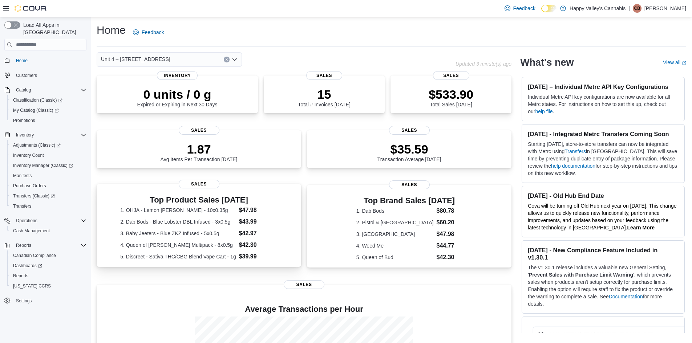
click at [200, 225] on dl "1. OHJA - Lemon Mintz - 10x0.35g $47.98 2. Dab Bods - Blue Lobster DBL Infused …" at bounding box center [198, 233] width 157 height 55
click at [236, 60] on icon "Open list of options" at bounding box center [235, 60] width 6 height 6
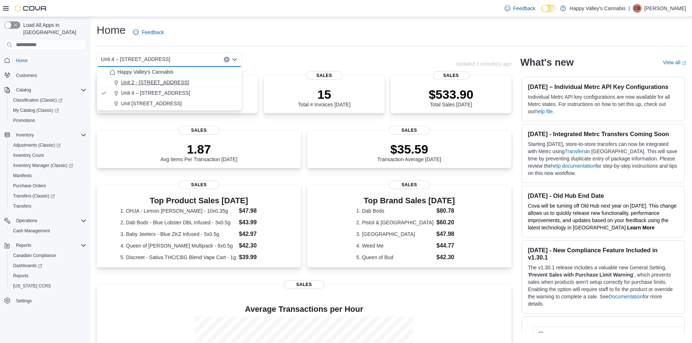
click at [173, 82] on span "Unit 2 - 1115 Gateway Rd." at bounding box center [155, 82] width 68 height 7
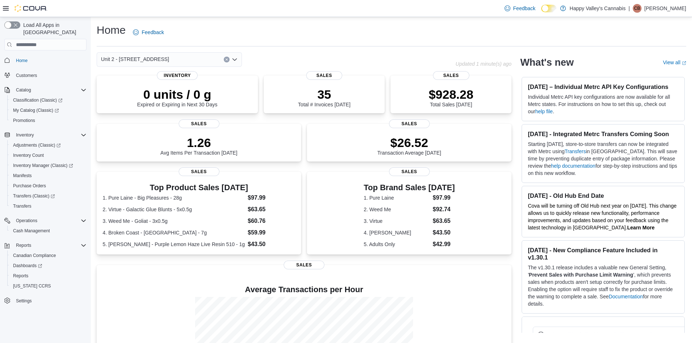
click at [236, 58] on icon "Open list of options" at bounding box center [234, 59] width 4 height 2
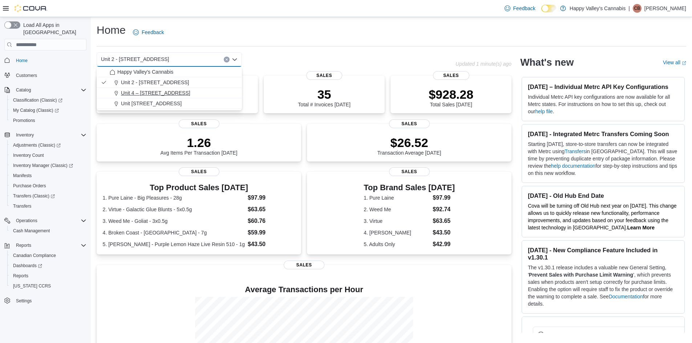
click at [136, 94] on span "Unit 4 – 597 Meadowlark Blvd." at bounding box center [155, 92] width 69 height 7
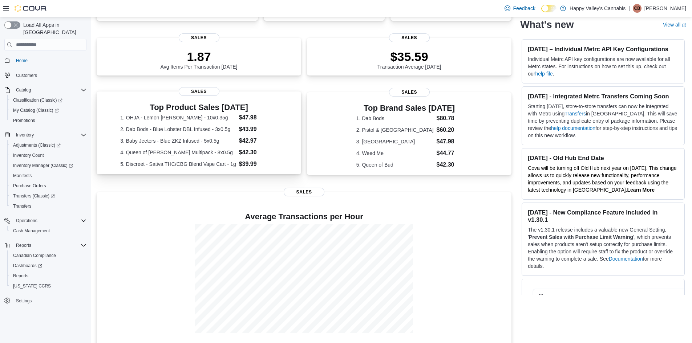
scroll to position [95, 0]
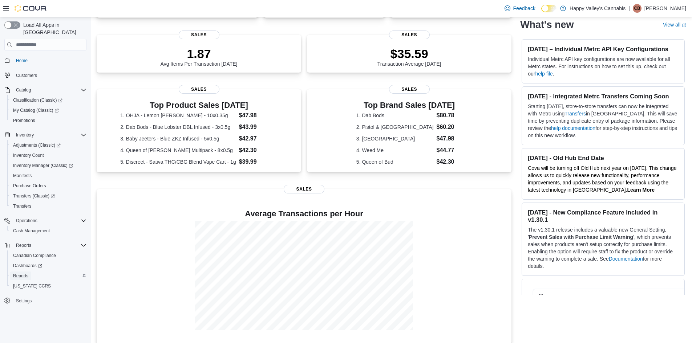
click at [17, 273] on span "Reports" at bounding box center [20, 276] width 15 height 6
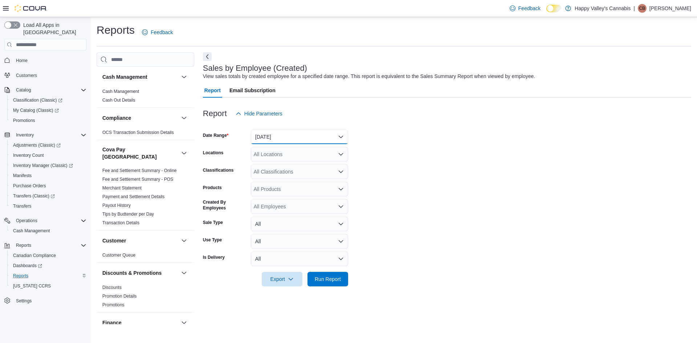
click at [281, 136] on button "Yesterday" at bounding box center [299, 137] width 97 height 15
click at [265, 169] on span "Today" at bounding box center [303, 166] width 83 height 9
click at [325, 277] on span "Run Report" at bounding box center [328, 278] width 26 height 7
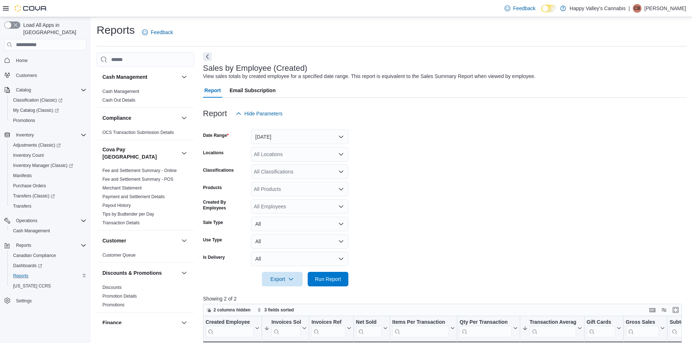
drag, startPoint x: 349, startPoint y: 242, endPoint x: 349, endPoint y: 223, distance: 19.2
click at [349, 239] on form "Date Range Today Locations All Locations Classifications All Classifications Pr…" at bounding box center [445, 204] width 484 height 166
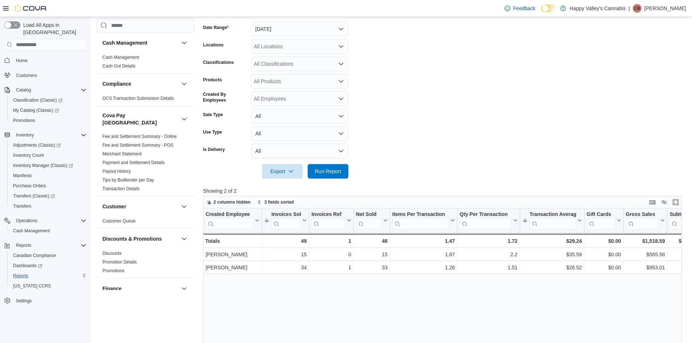
scroll to position [36, 0]
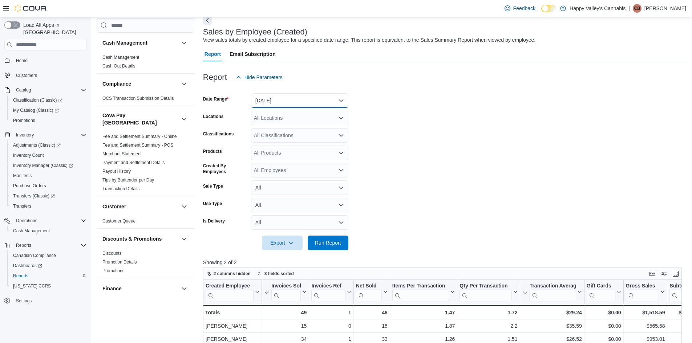
click at [340, 100] on button "Today" at bounding box center [299, 100] width 97 height 15
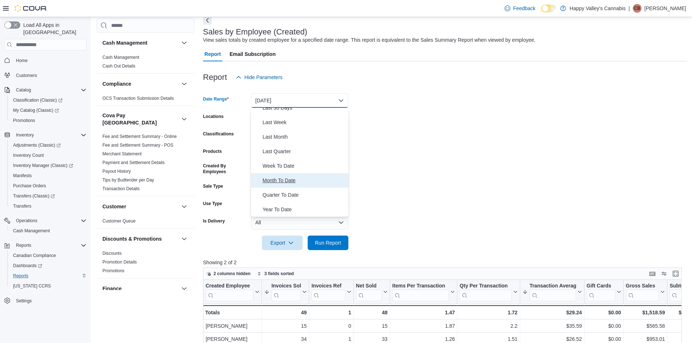
click at [291, 179] on span "Month To Date" at bounding box center [303, 180] width 83 height 9
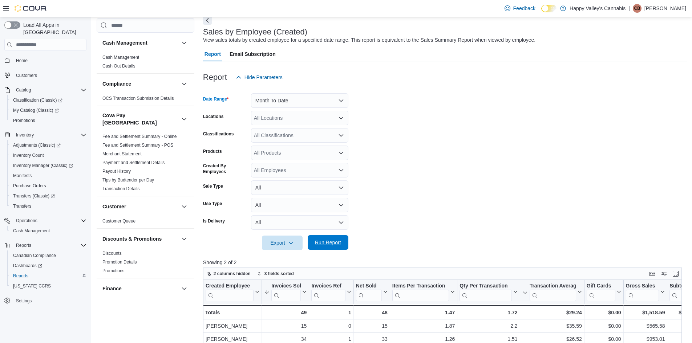
click at [331, 244] on span "Run Report" at bounding box center [328, 242] width 26 height 7
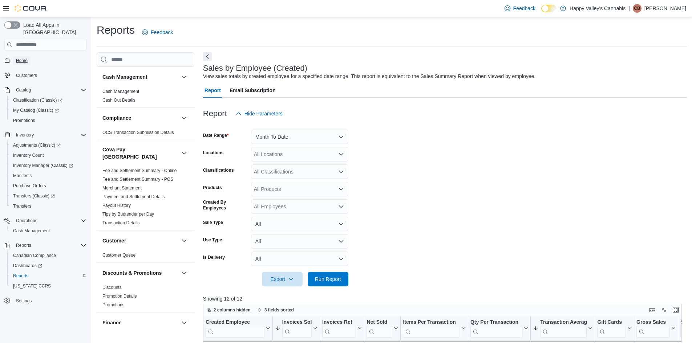
click at [23, 58] on span "Home" at bounding box center [22, 61] width 12 height 6
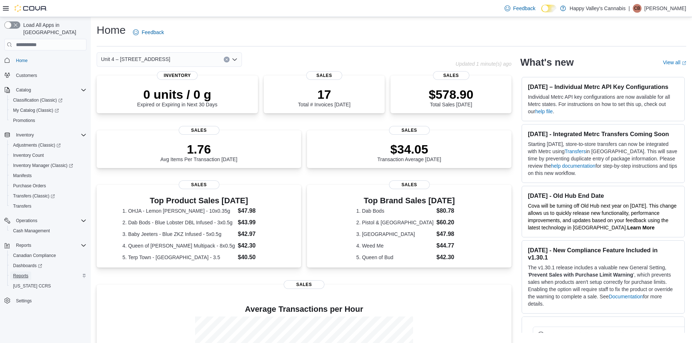
click at [22, 273] on span "Reports" at bounding box center [20, 276] width 15 height 6
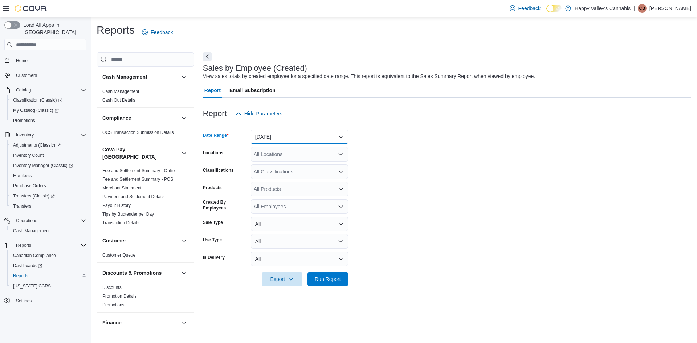
click at [281, 140] on button "Yesterday" at bounding box center [299, 137] width 97 height 15
click at [279, 168] on span "Today" at bounding box center [303, 166] width 83 height 9
click at [329, 276] on span "Run Report" at bounding box center [328, 278] width 26 height 7
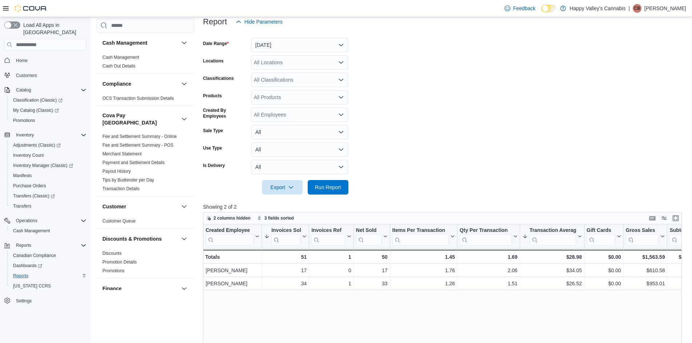
scroll to position [36, 0]
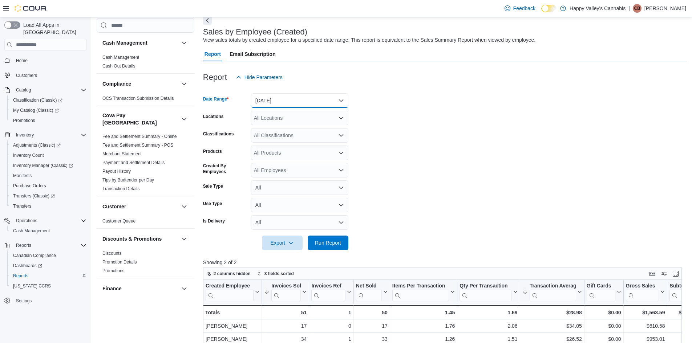
click at [285, 98] on button "Today" at bounding box center [299, 100] width 97 height 15
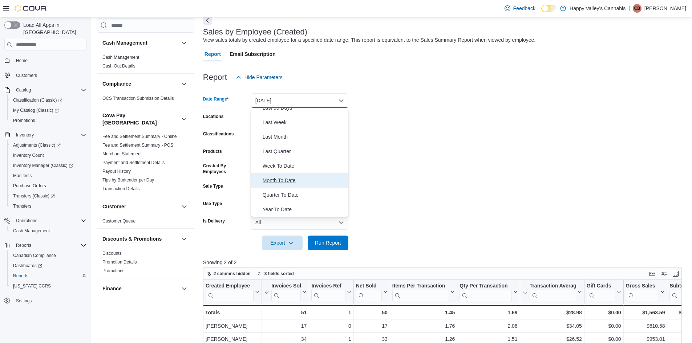
click at [280, 178] on span "Month To Date" at bounding box center [303, 180] width 83 height 9
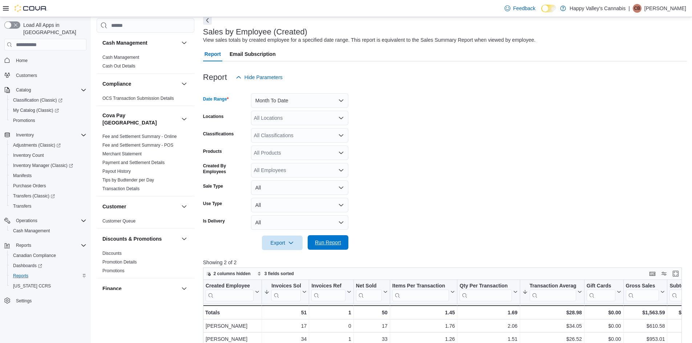
click at [333, 245] on span "Run Report" at bounding box center [328, 242] width 26 height 7
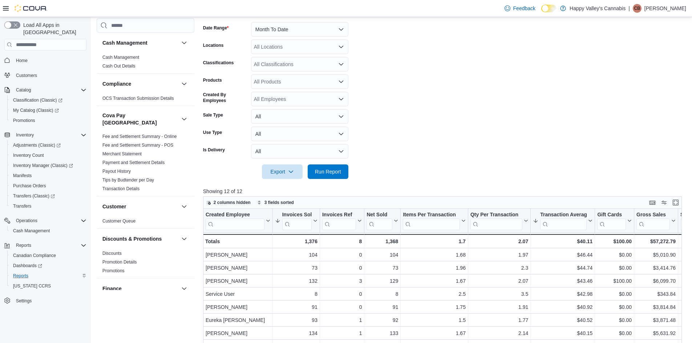
scroll to position [218, 0]
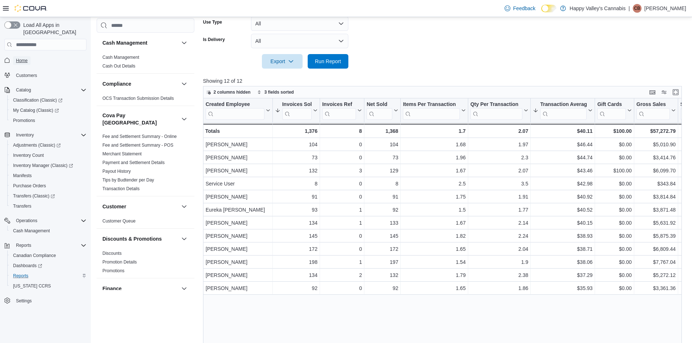
click at [18, 58] on span "Home" at bounding box center [22, 61] width 12 height 6
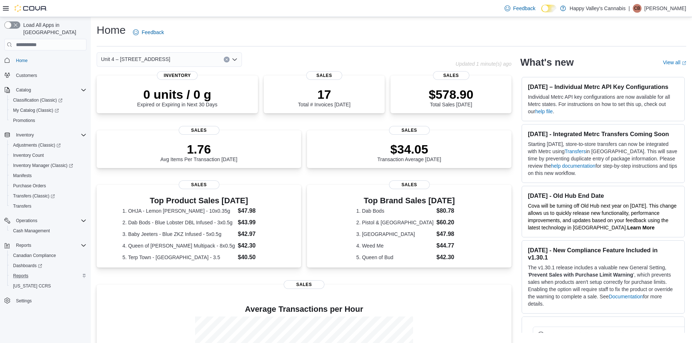
click at [677, 8] on p "Carmel B" at bounding box center [665, 8] width 42 height 9
click at [639, 72] on span "Sign Out" at bounding box center [639, 71] width 20 height 7
